Goal: Task Accomplishment & Management: Manage account settings

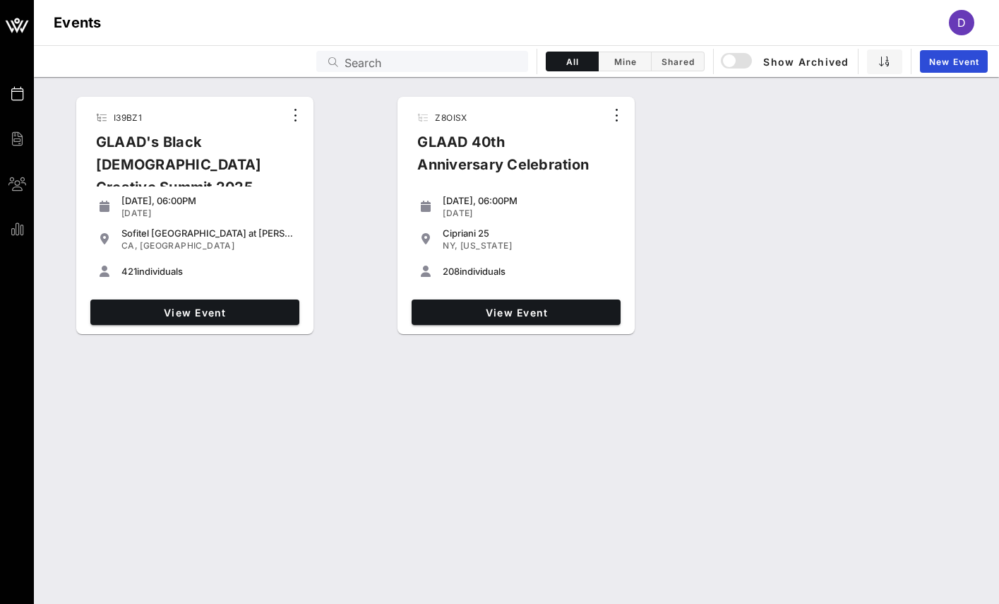
click at [498, 326] on div "View Event" at bounding box center [516, 312] width 220 height 37
click at [501, 306] on span "View Event" at bounding box center [516, 312] width 198 height 12
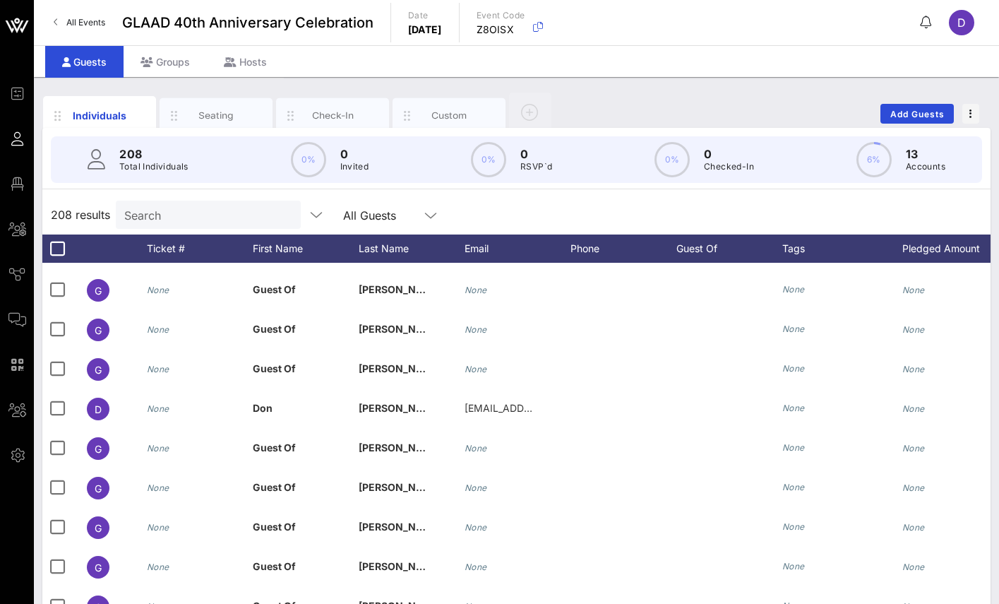
scroll to position [479, 0]
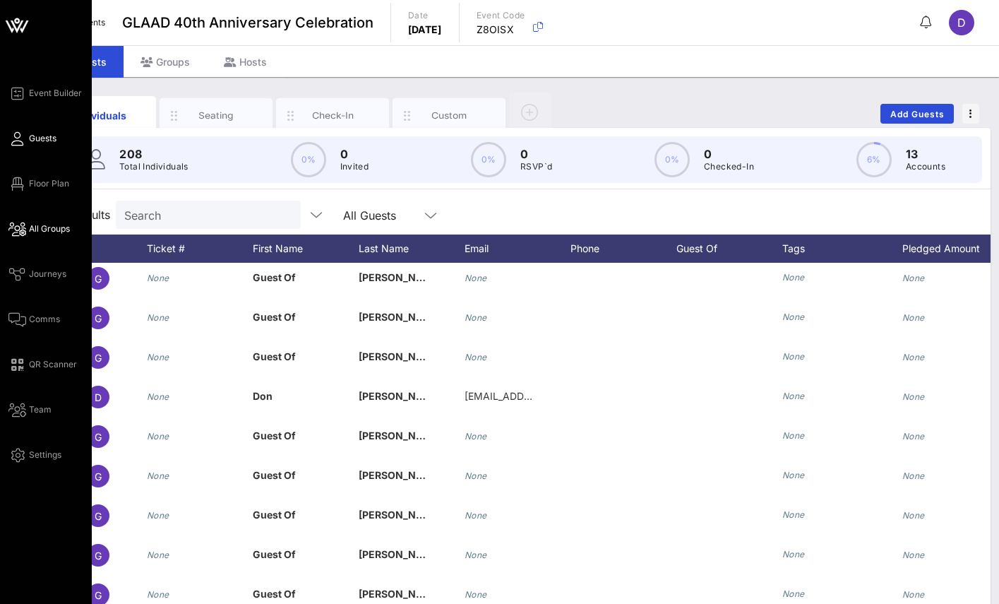
click at [42, 228] on span "All Groups" at bounding box center [49, 228] width 41 height 13
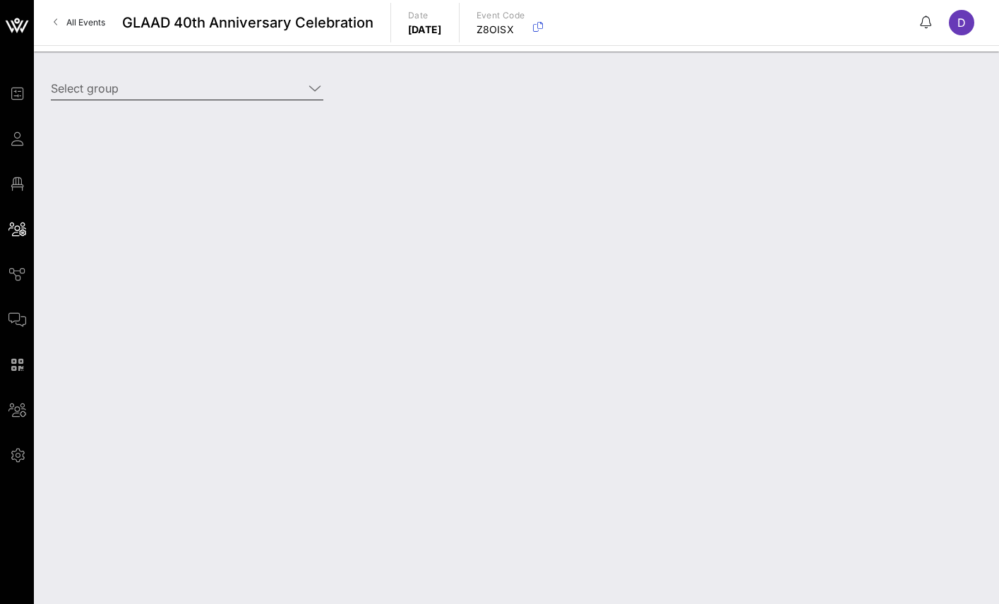
click at [149, 95] on input "Select group" at bounding box center [177, 88] width 253 height 23
